Goal: Information Seeking & Learning: Learn about a topic

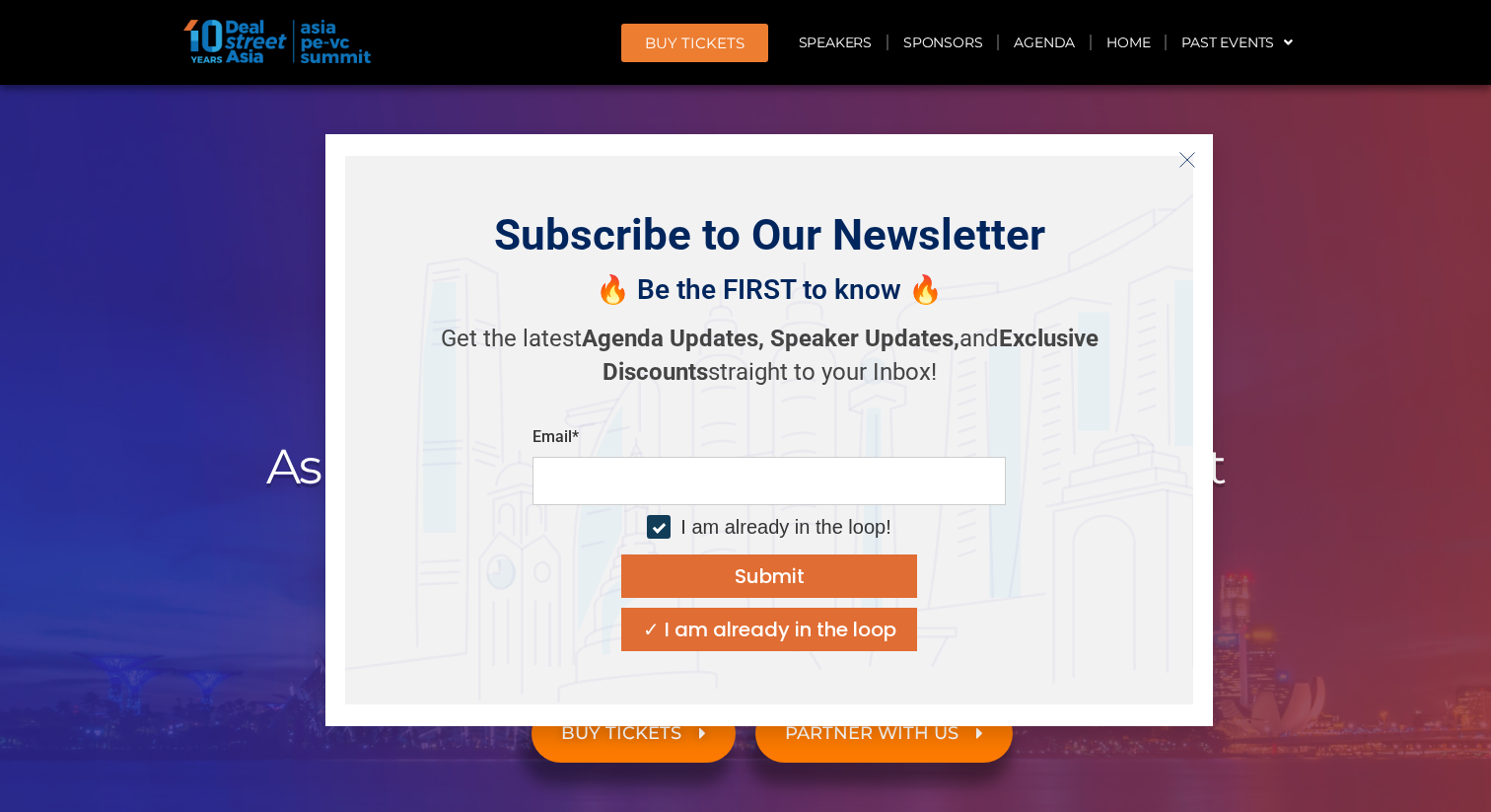
click at [1192, 158] on icon "Close" at bounding box center [1187, 160] width 18 height 18
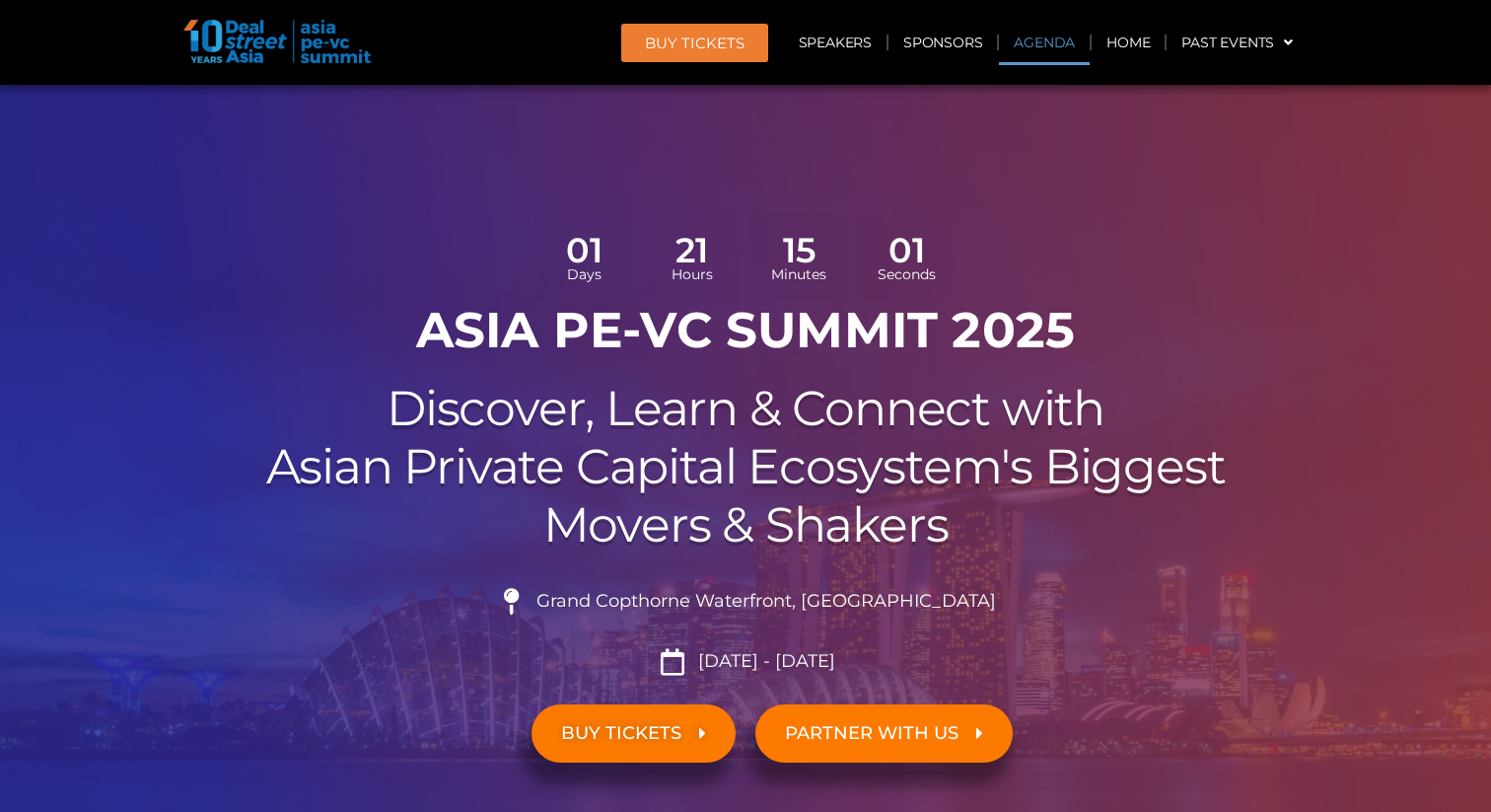
click at [1043, 41] on link "Agenda" at bounding box center [1044, 43] width 90 height 46
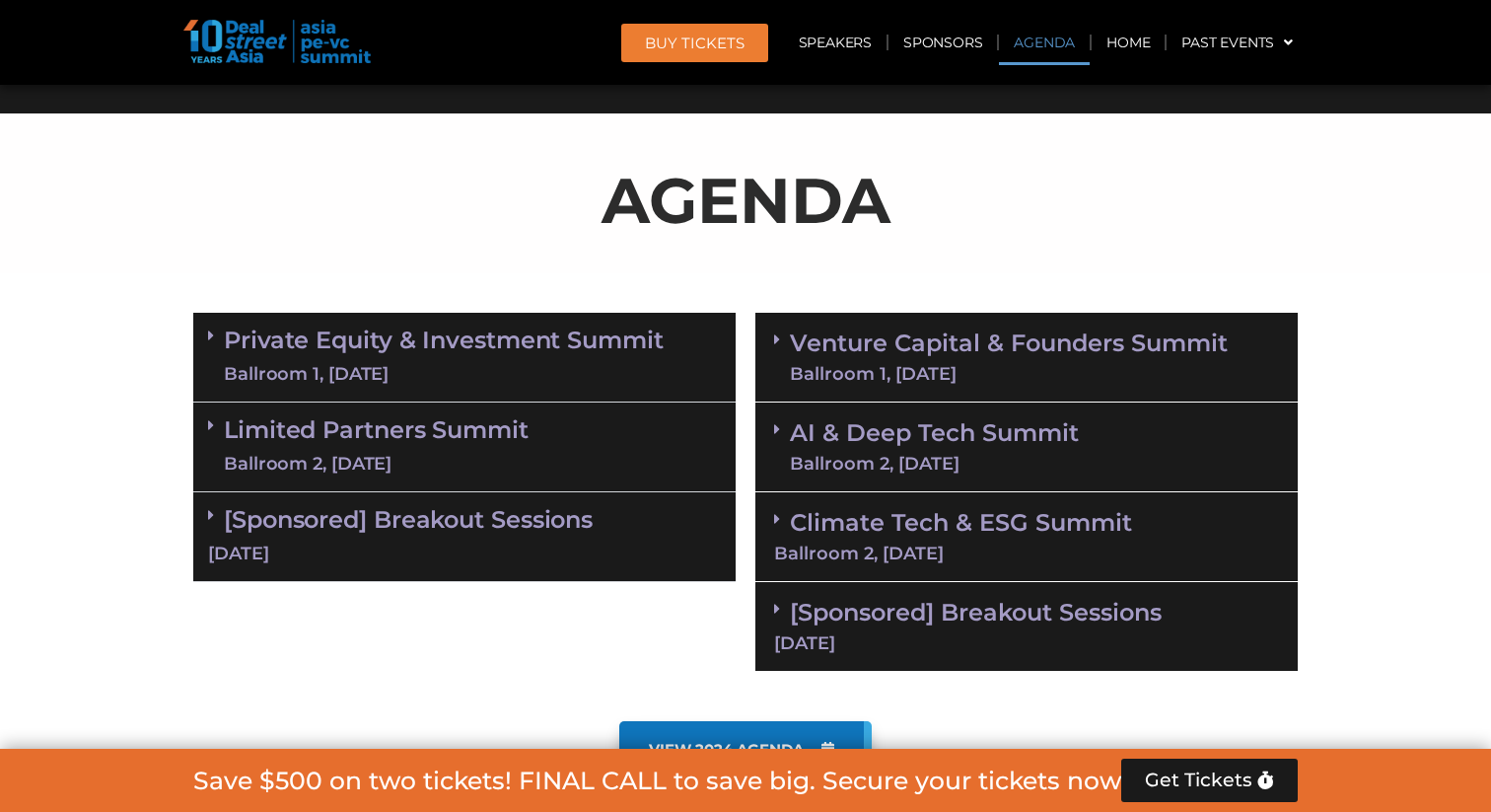
scroll to position [1137, 0]
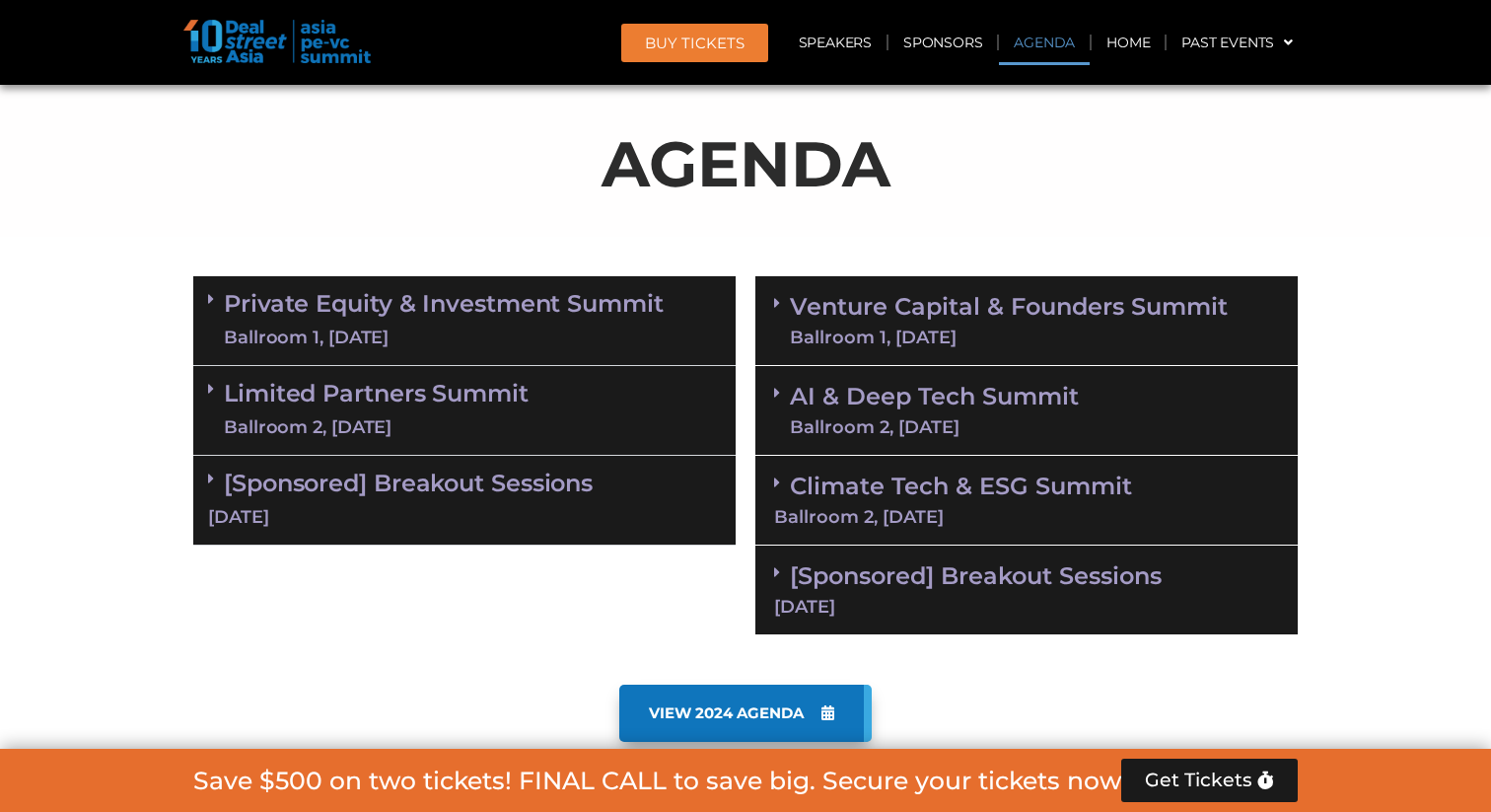
click at [746, 713] on span "VIEW 2024 AGENDA" at bounding box center [727, 713] width 155 height 18
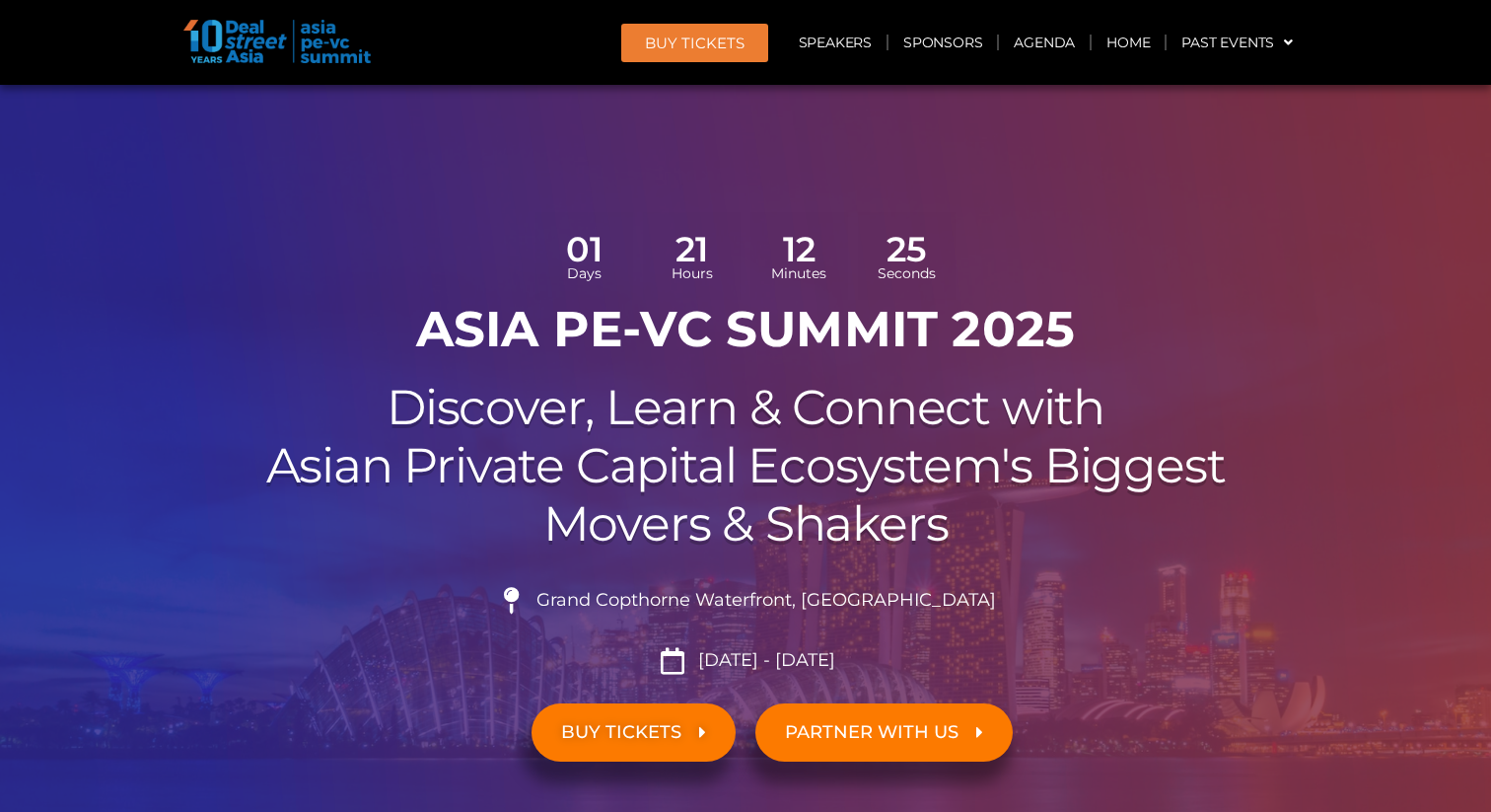
scroll to position [0, 0]
click at [1048, 48] on link "Agenda" at bounding box center [1044, 43] width 90 height 46
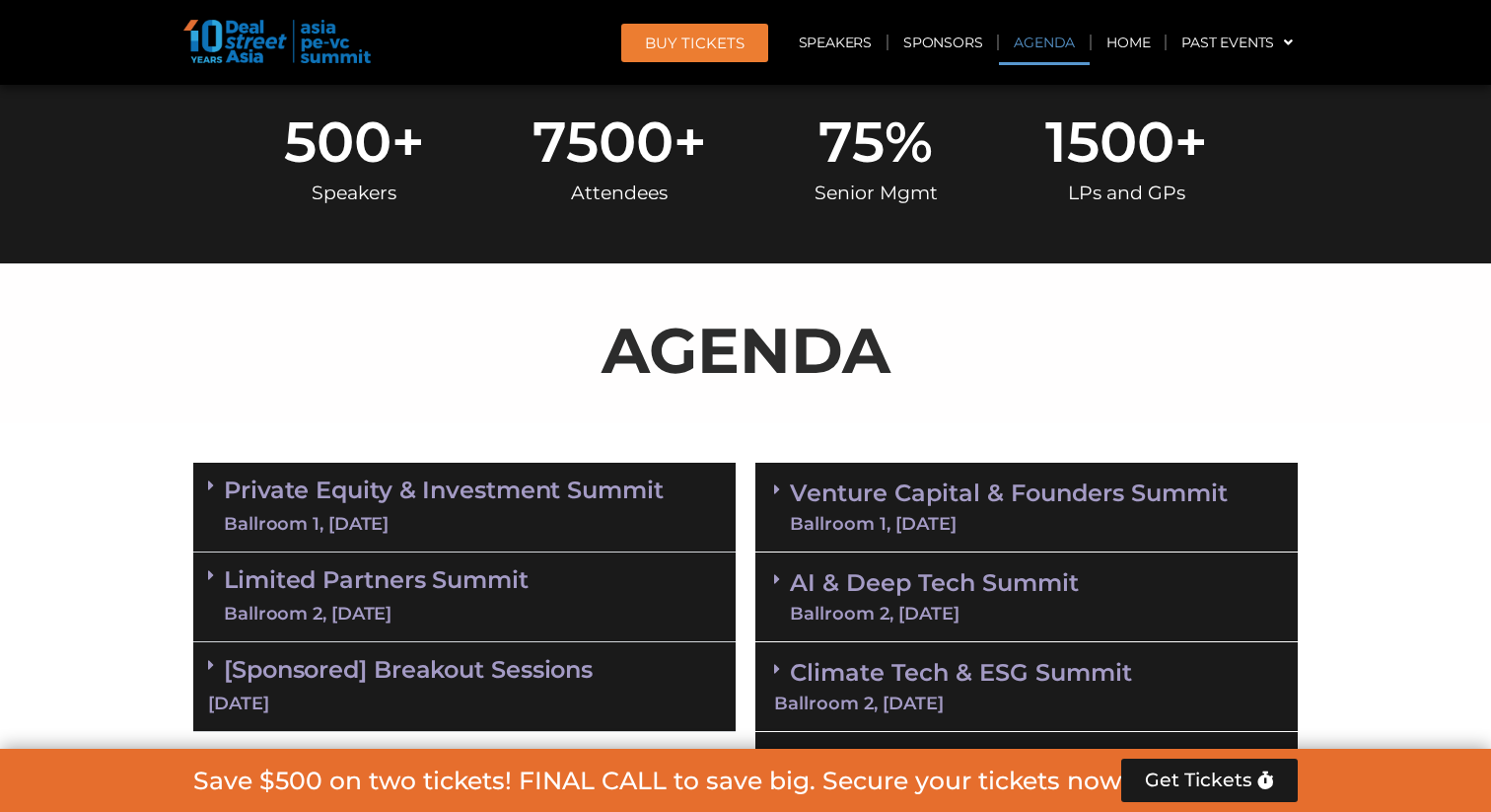
scroll to position [1137, 0]
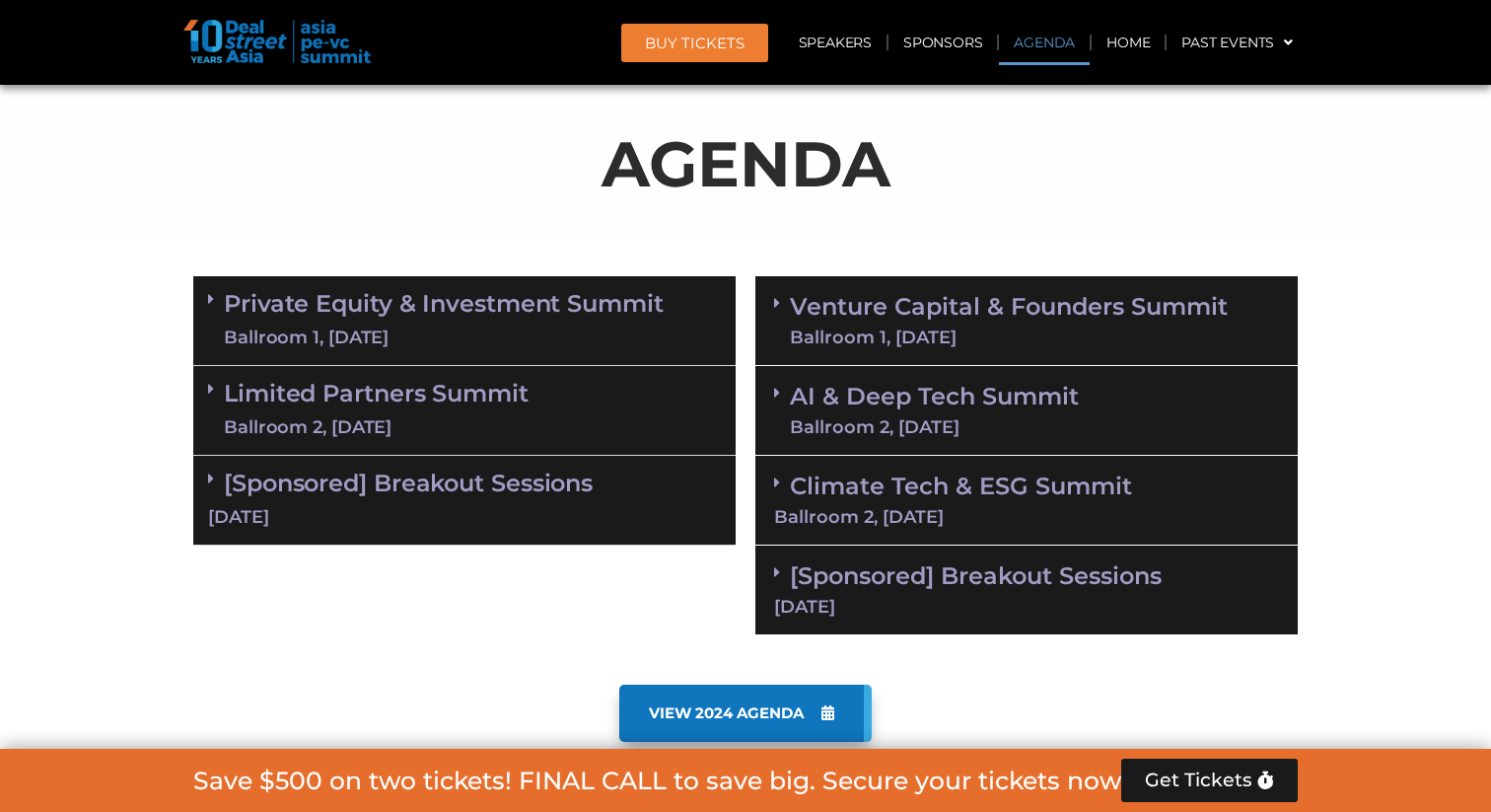
click at [833, 309] on link "Venture Capital & Founders​ Summit Ballroom 1, [DATE]" at bounding box center [1009, 321] width 438 height 52
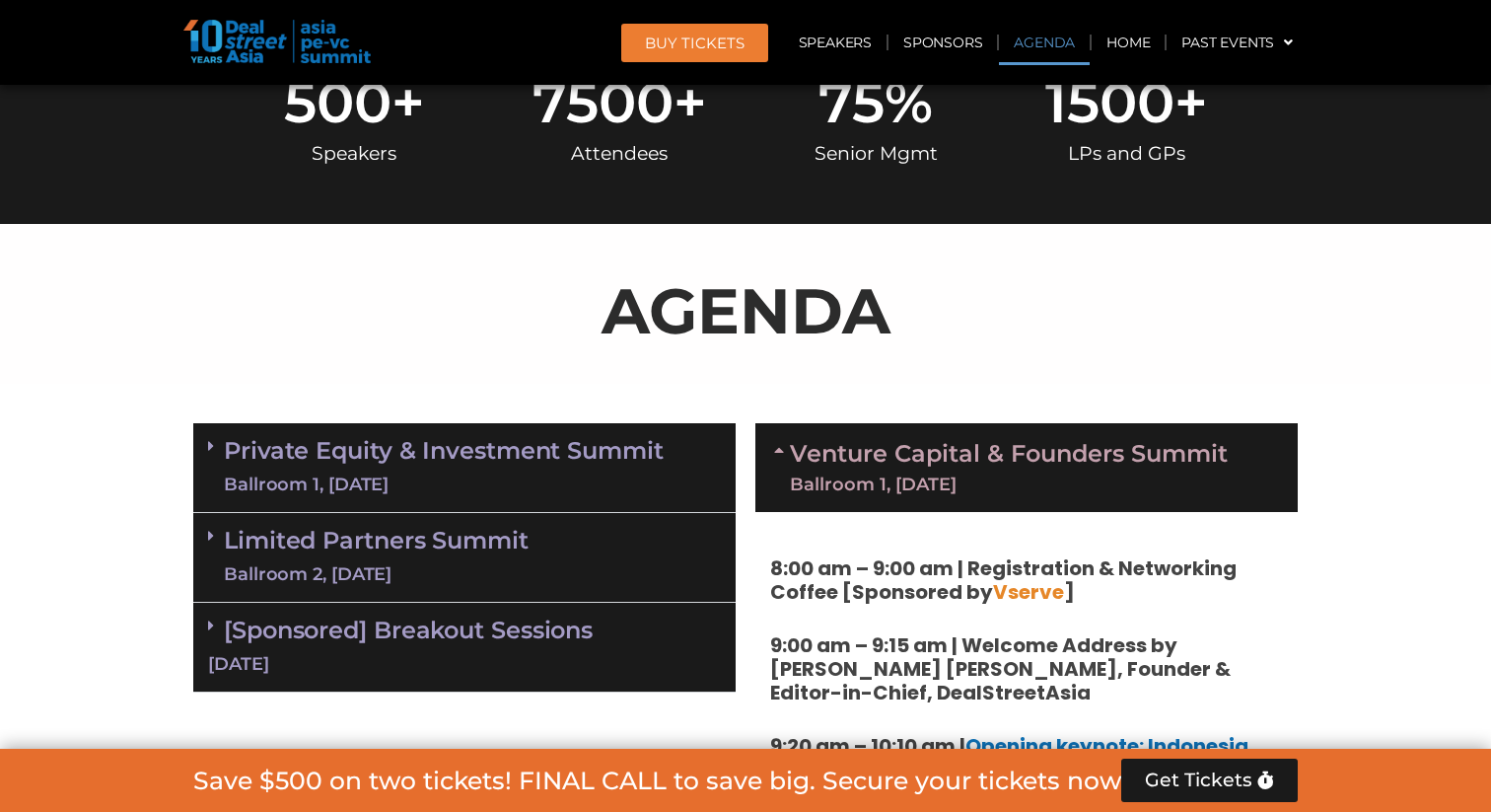
scroll to position [977, 0]
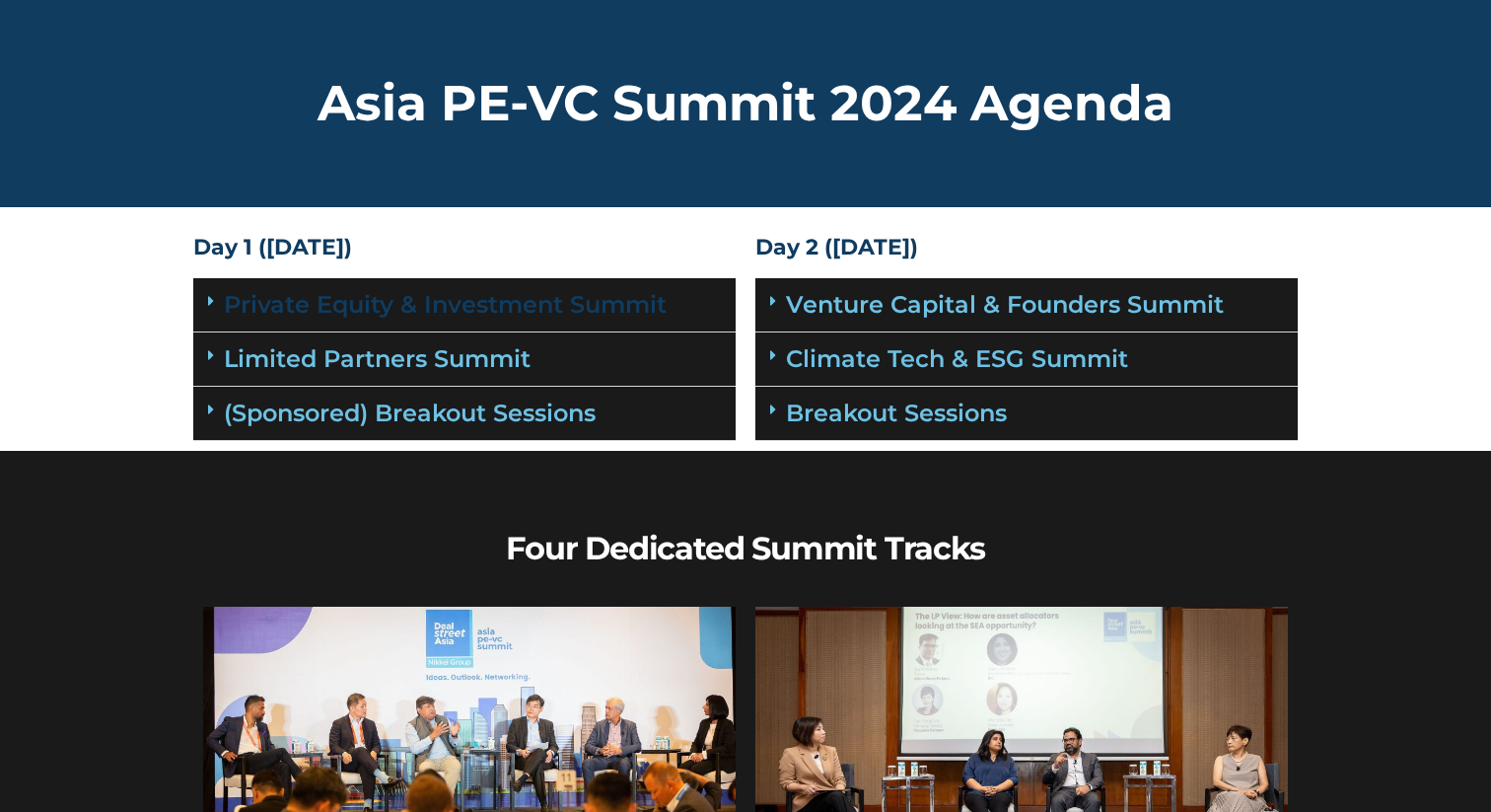
click at [361, 307] on link "Private Equity & Investment Summit" at bounding box center [446, 304] width 443 height 29
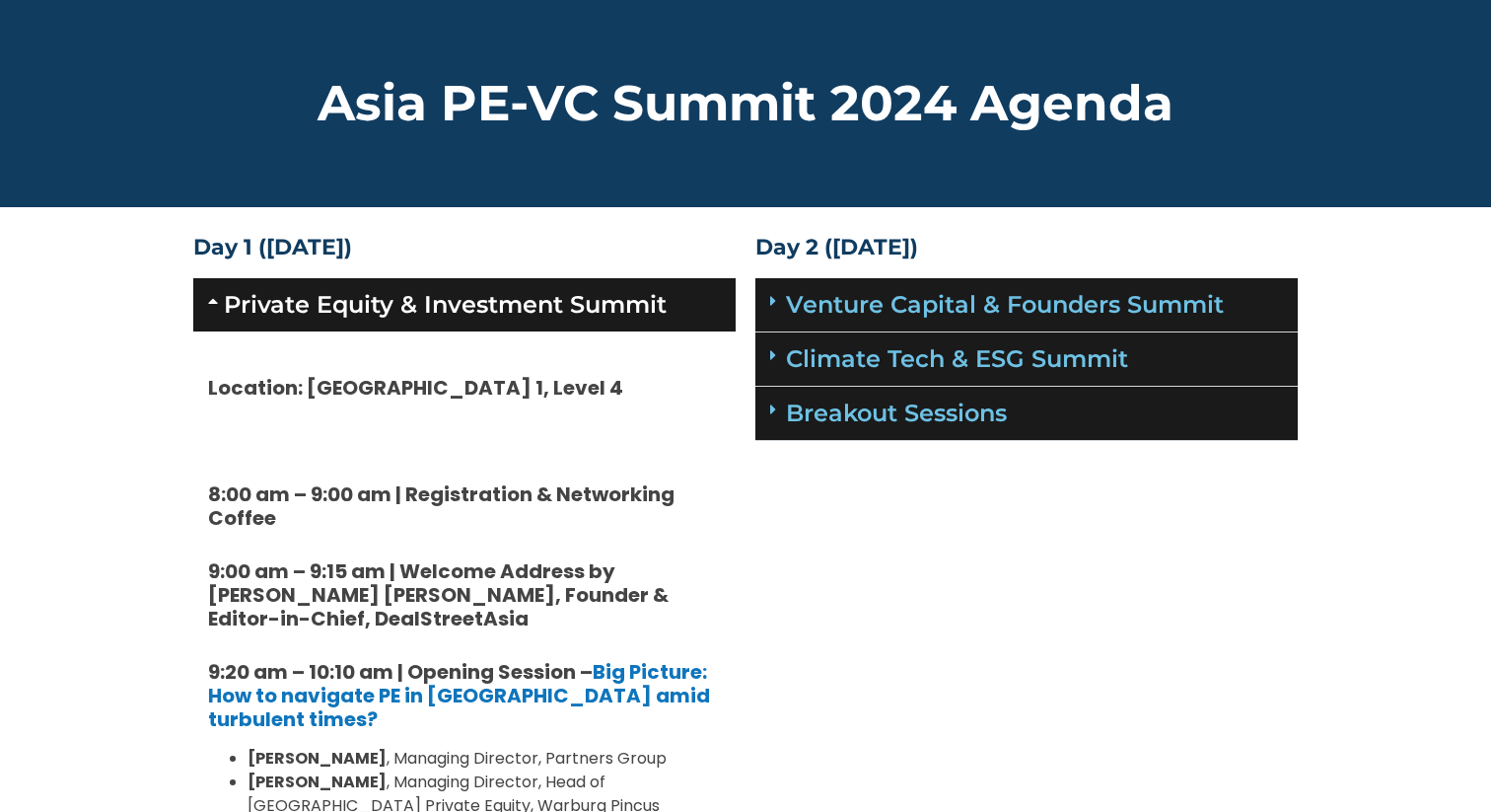
click at [216, 302] on icon at bounding box center [216, 301] width 16 height 16
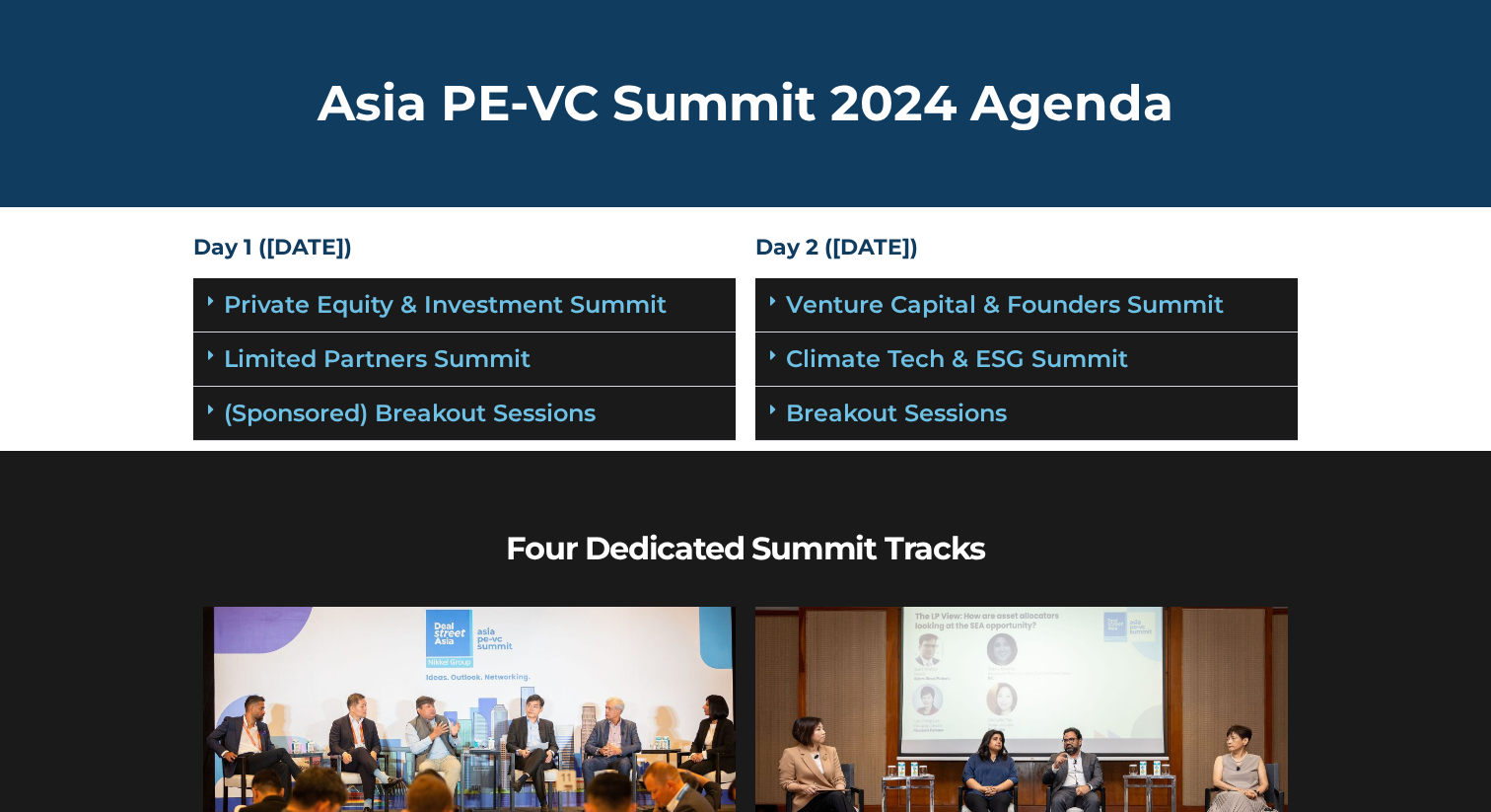
click at [212, 360] on icon at bounding box center [211, 355] width 6 height 16
